Goal: Obtain resource: Download file/media

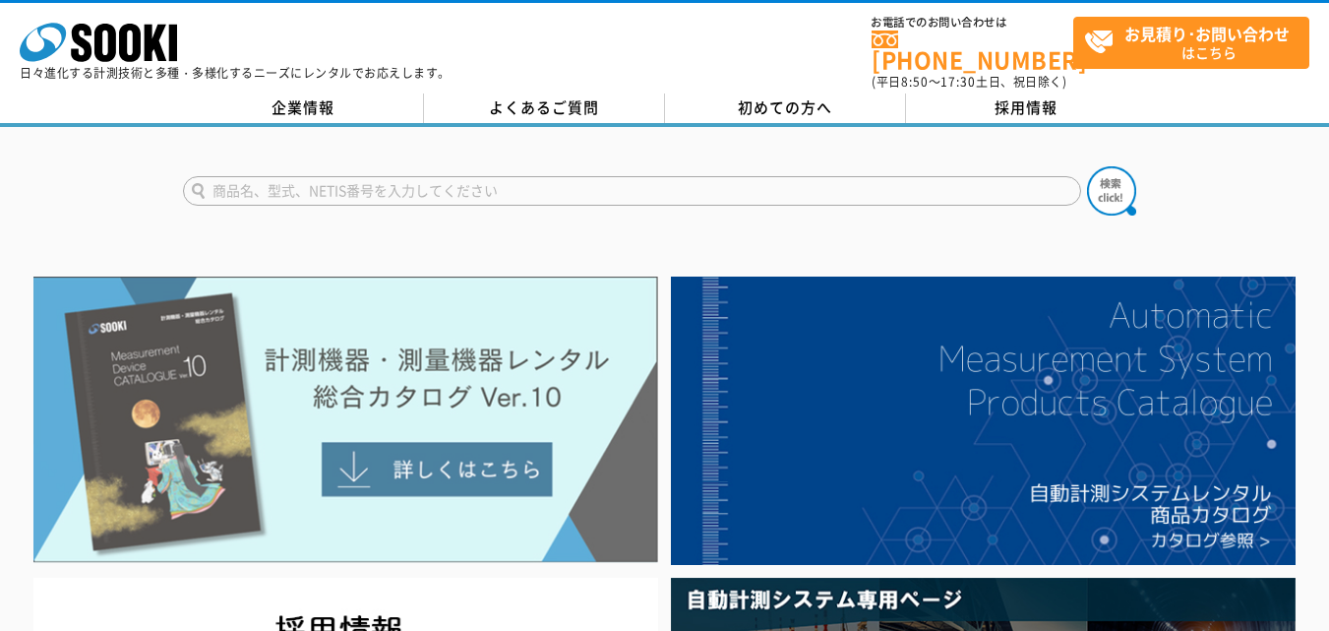
click at [400, 457] on img at bounding box center [345, 419] width 625 height 286
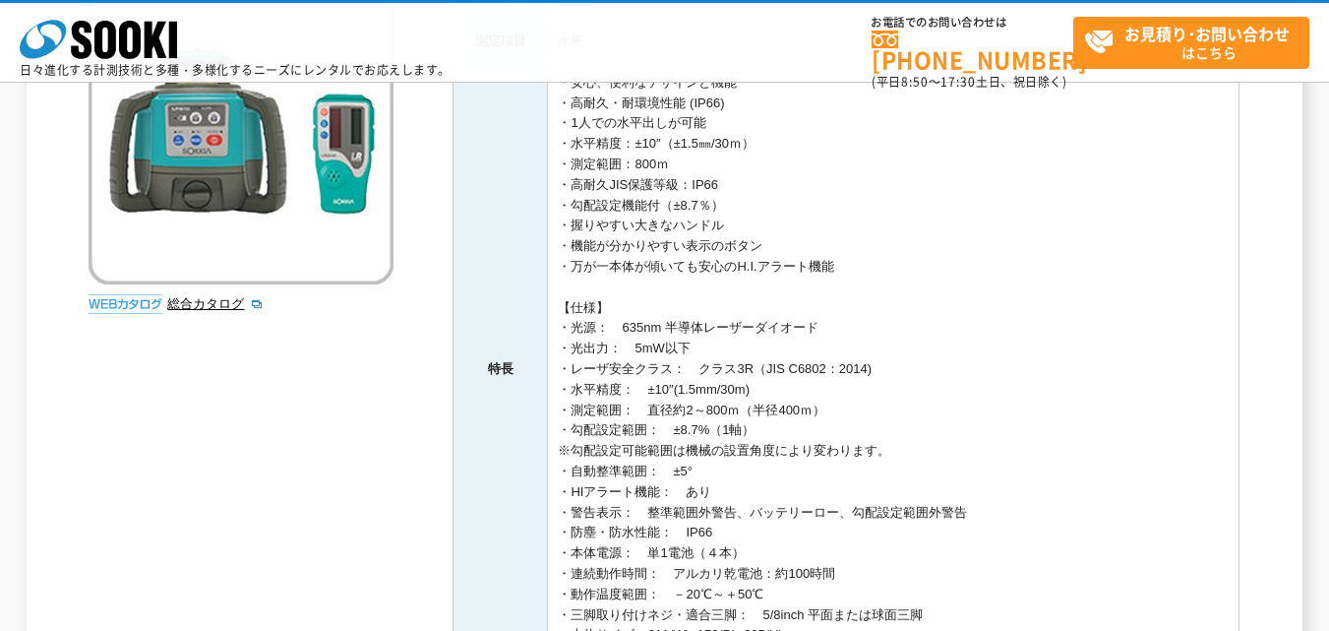
scroll to position [394, 0]
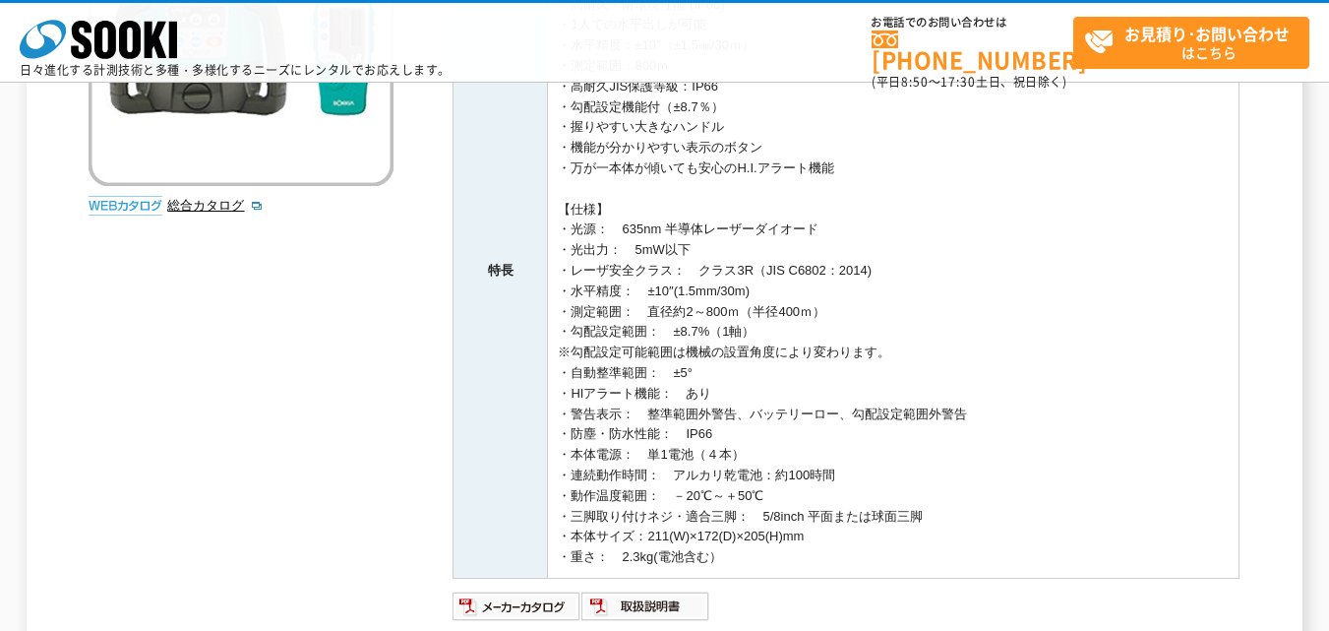
drag, startPoint x: 566, startPoint y: 226, endPoint x: 1061, endPoint y: 538, distance: 584.9
click at [1058, 544] on td "・安心、便利なデザインと機能 ・高耐久・耐環境性能 (IP66) ・1人での水平出しが可能 ・水平精度：±10″（±1.5㎜/30ｍ） ・測定範囲：800ｍ …" at bounding box center [894, 271] width 692 height 614
click at [852, 486] on td "・安心、便利なデザインと機能 ・高耐久・耐環境性能 (IP66) ・1人での水平出しが可能 ・水平精度：±10″（±1.5㎜/30ｍ） ・測定範囲：800ｍ …" at bounding box center [894, 271] width 692 height 614
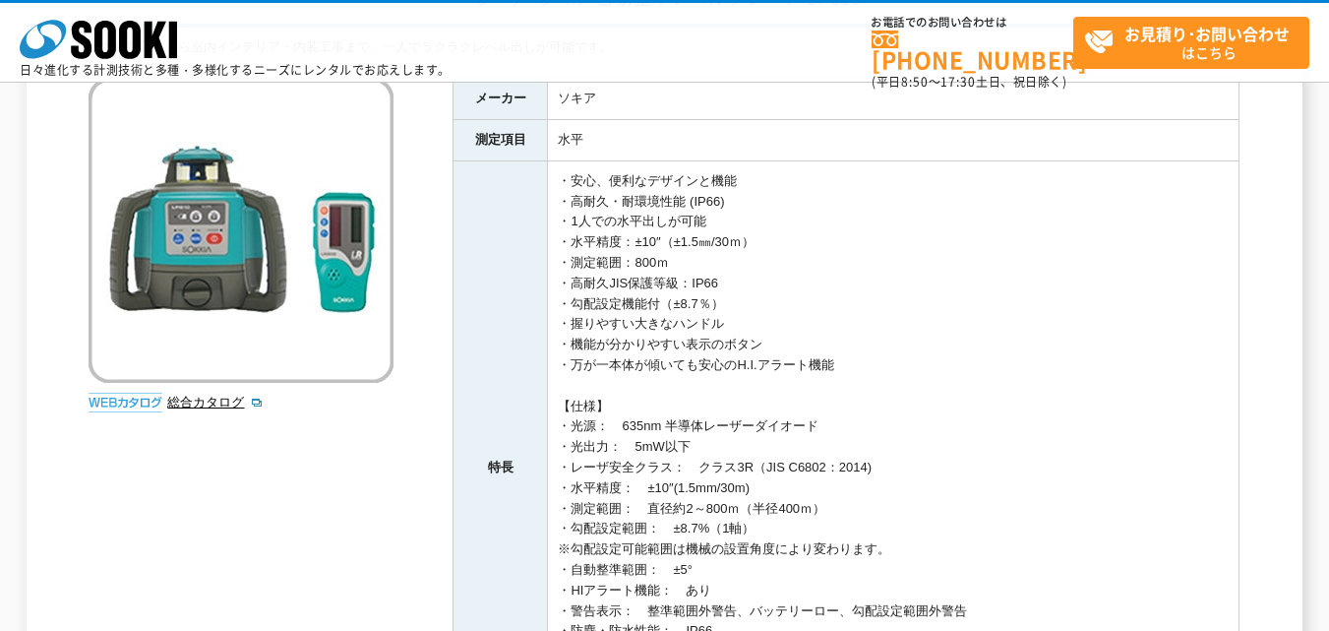
scroll to position [295, 0]
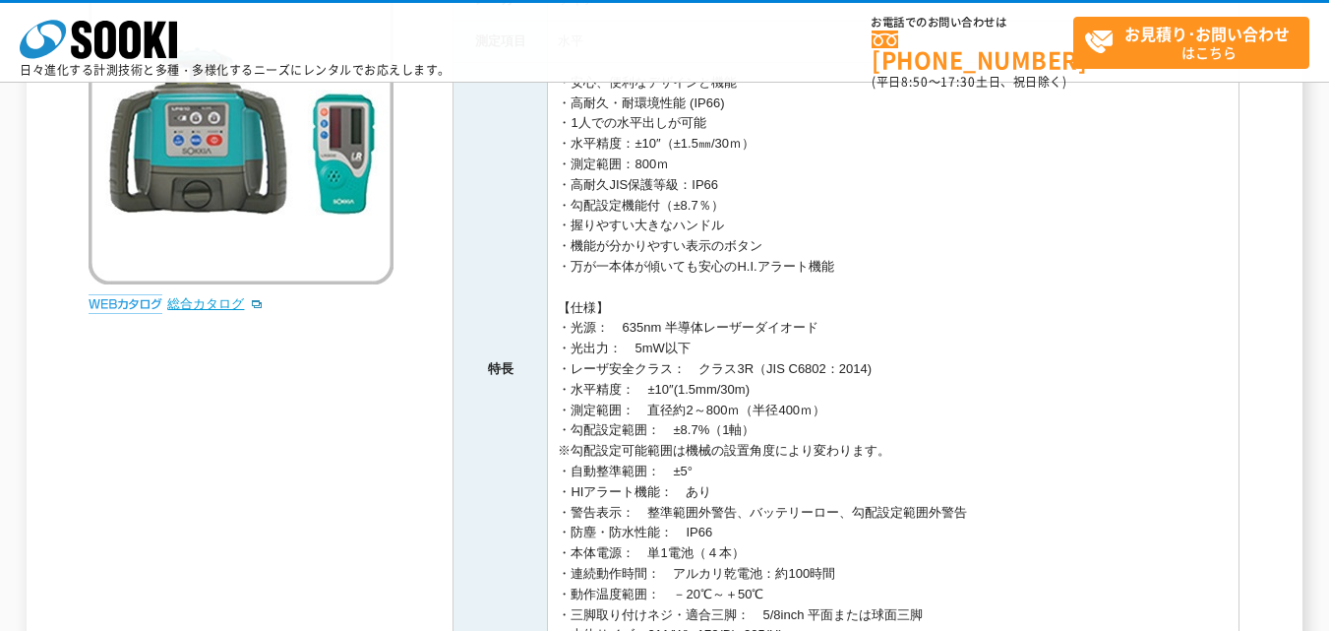
click at [200, 303] on link "総合カタログ" at bounding box center [215, 303] width 96 height 15
